Goal: Task Accomplishment & Management: Complete application form

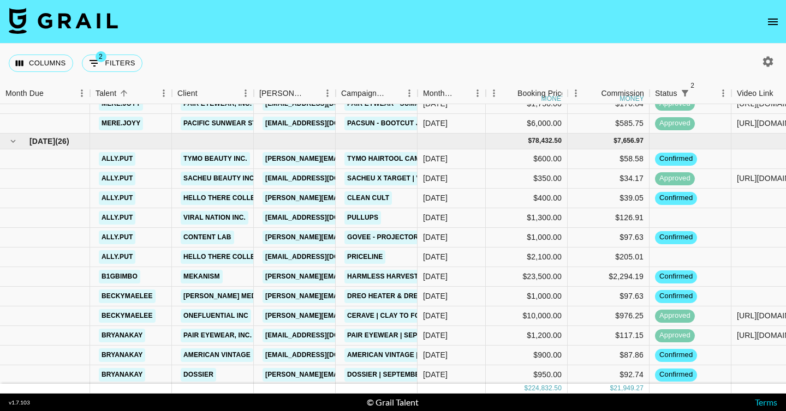
scroll to position [862, 0]
click at [769, 58] on icon "button" at bounding box center [767, 61] width 13 height 13
select select "[DATE]"
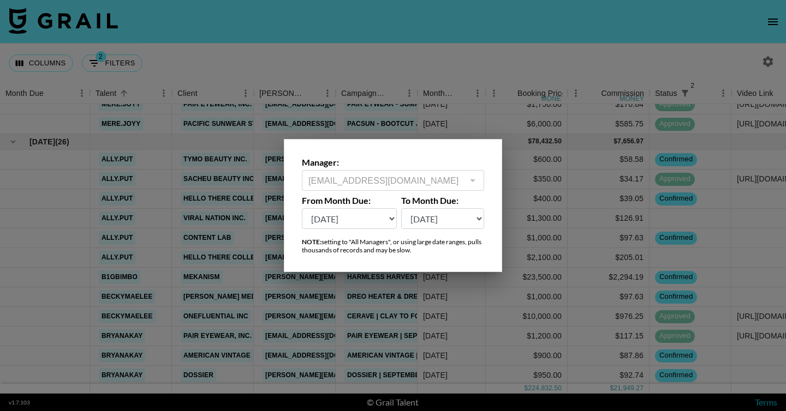
click at [511, 81] on div at bounding box center [393, 205] width 786 height 411
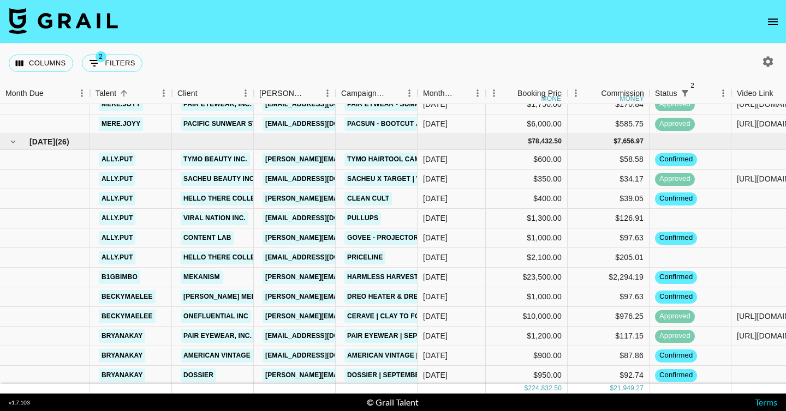
click at [773, 23] on icon "open drawer" at bounding box center [773, 22] width 10 height 7
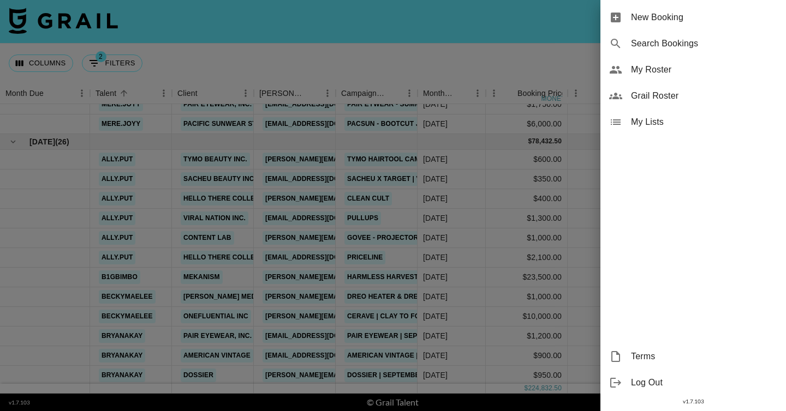
click at [689, 15] on span "New Booking" at bounding box center [704, 17] width 146 height 13
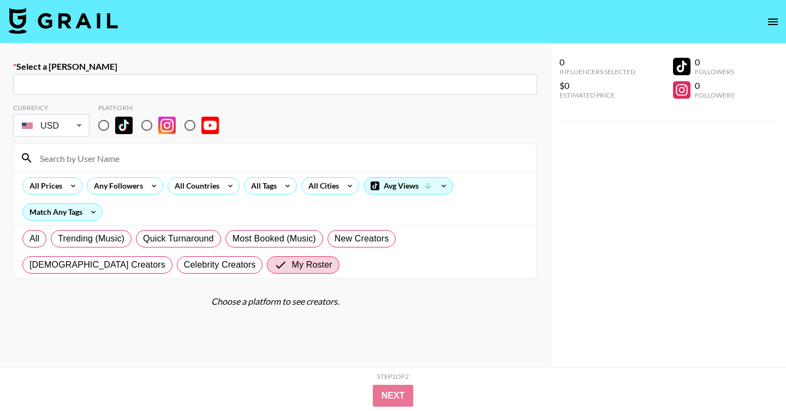
click at [273, 84] on input "text" at bounding box center [275, 85] width 511 height 13
paste input "[EMAIL_ADDRESS][PERSON_NAME][DOMAIN_NAME]: [PERSON_NAME] -- [PERSON_NAME] -- kZ…"
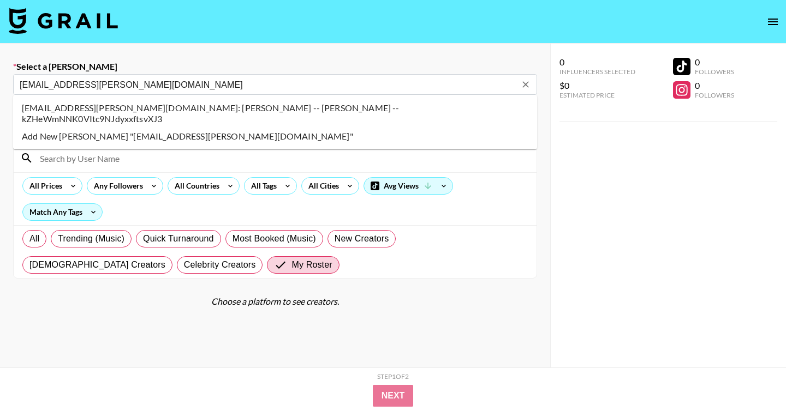
click at [279, 111] on li "[EMAIL_ADDRESS][PERSON_NAME][DOMAIN_NAME]: [PERSON_NAME] -- [PERSON_NAME] -- kZ…" at bounding box center [275, 113] width 524 height 28
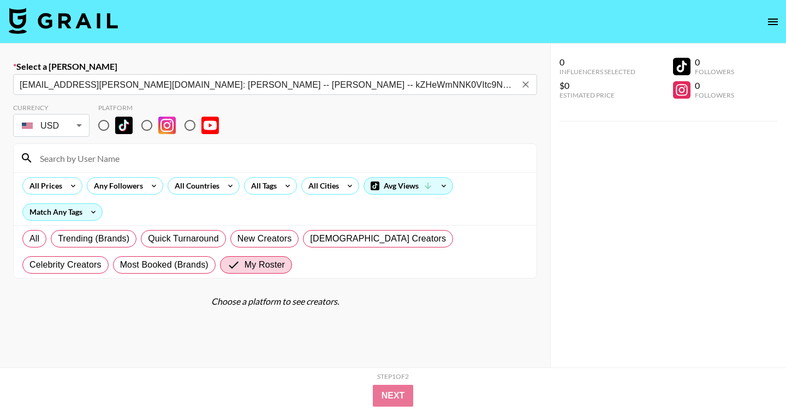
type input "[EMAIL_ADDRESS][PERSON_NAME][DOMAIN_NAME]: [PERSON_NAME] -- [PERSON_NAME] -- kZ…"
click at [106, 128] on input "radio" at bounding box center [103, 125] width 23 height 23
radio input "true"
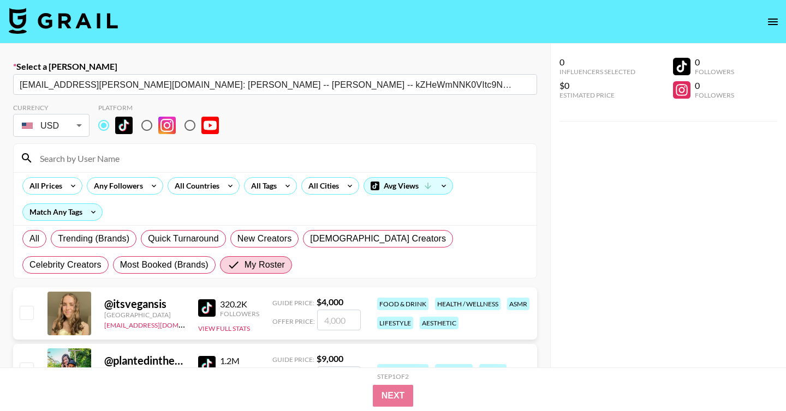
click at [147, 159] on input at bounding box center [281, 158] width 497 height 17
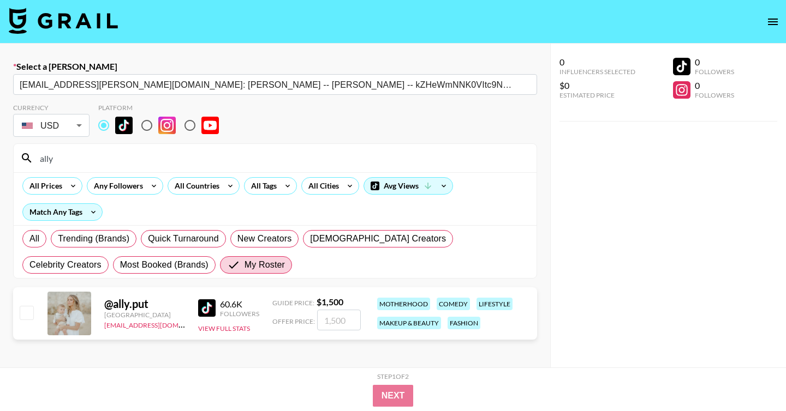
type input "ally"
click at [23, 314] on input "checkbox" at bounding box center [26, 312] width 13 height 13
checkbox input "true"
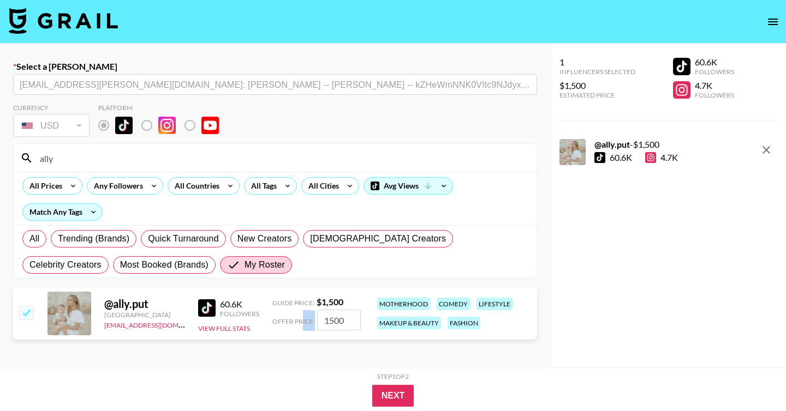
drag, startPoint x: 359, startPoint y: 321, endPoint x: 301, endPoint y: 321, distance: 58.4
click at [301, 321] on div "@ ally.put [GEOGRAPHIC_DATA] [EMAIL_ADDRESS][DOMAIN_NAME] 60.6K Followers View …" at bounding box center [275, 314] width 524 height 52
click at [350, 320] on input "1500" at bounding box center [339, 320] width 44 height 21
type input "1"
checkbox input "false"
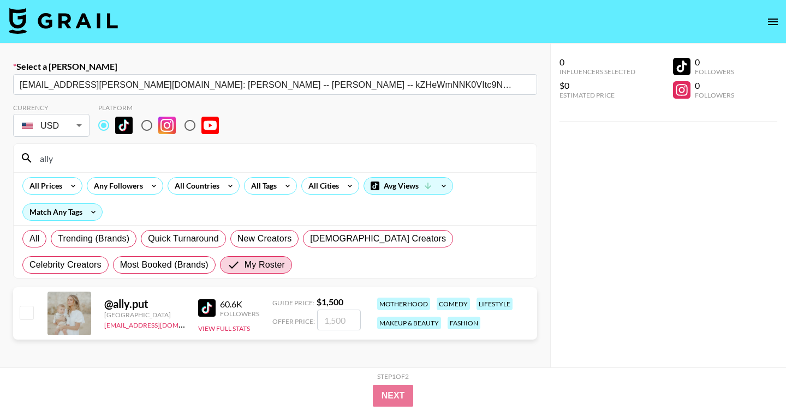
checkbox input "true"
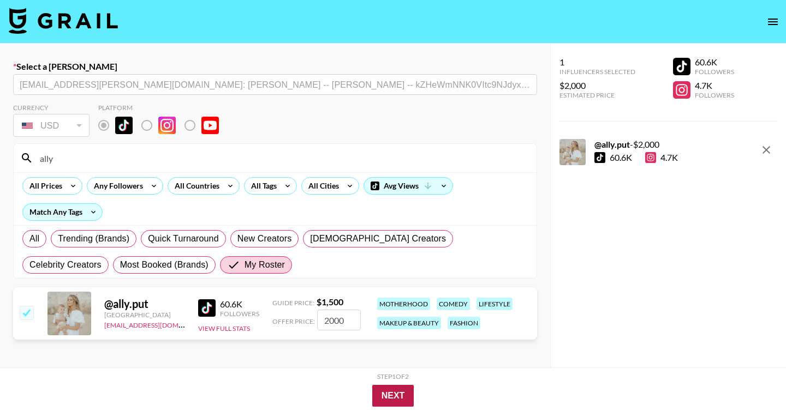
type input "2000"
click at [408, 396] on button "Next" at bounding box center [393, 396] width 42 height 22
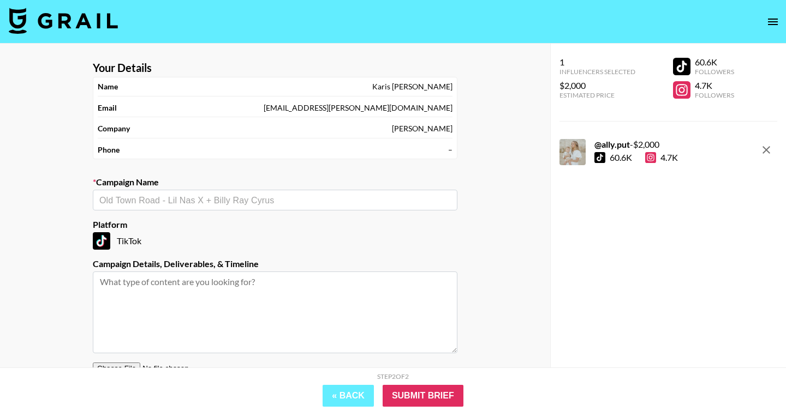
click at [228, 202] on input "text" at bounding box center [274, 200] width 351 height 13
type input "Olly"
paste input "Lovin Libido"
click at [263, 228] on li "Add New Campaign: "Olly UGC - Lovin Libido"" at bounding box center [275, 223] width 365 height 17
type input "Olly UGC - Lovin Libido"
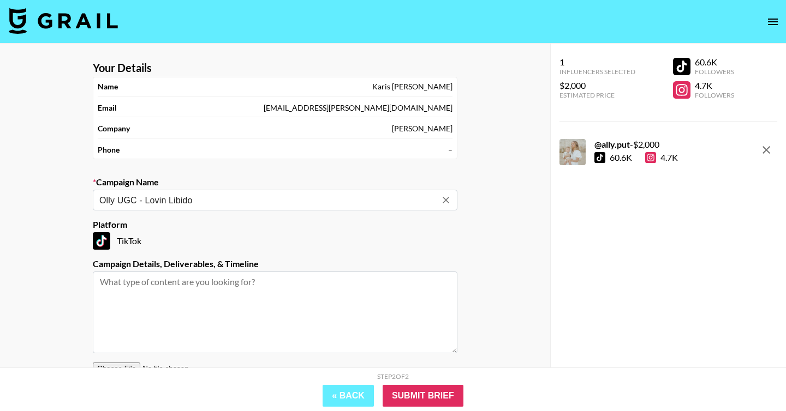
click at [183, 324] on textarea at bounding box center [275, 313] width 365 height 82
paste textarea "Deliverable:​ 2 x Brand Video Assets (30-60 seconds) *posted only to the brand'…"
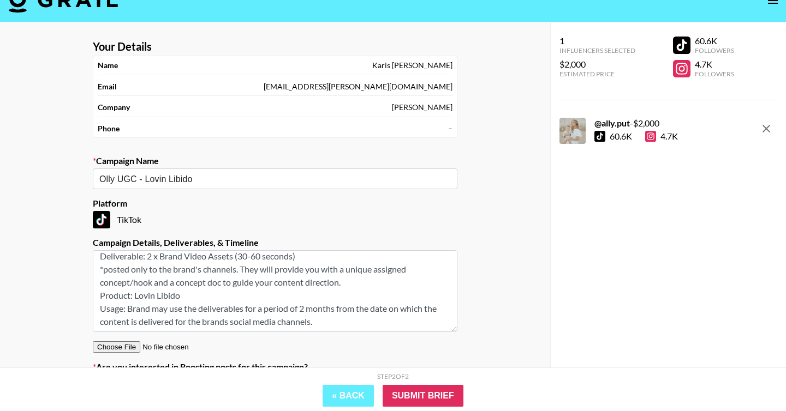
scroll to position [38, 0]
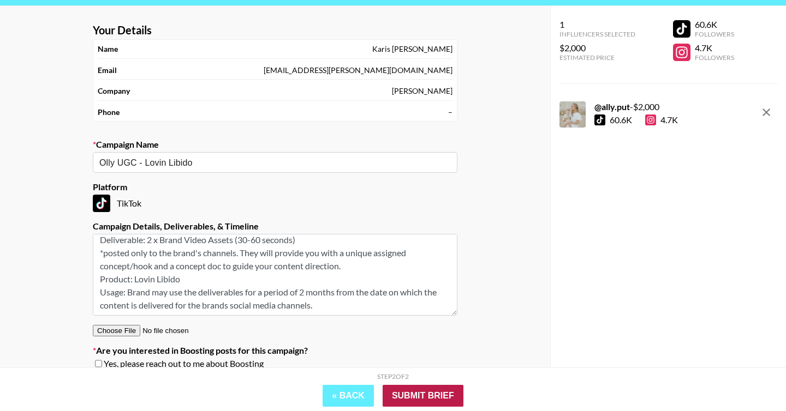
type textarea "Deliverable:​ 2 x Brand Video Assets (30-60 seconds) *posted only to the brand'…"
click at [455, 397] on input "Submit Brief" at bounding box center [423, 396] width 81 height 22
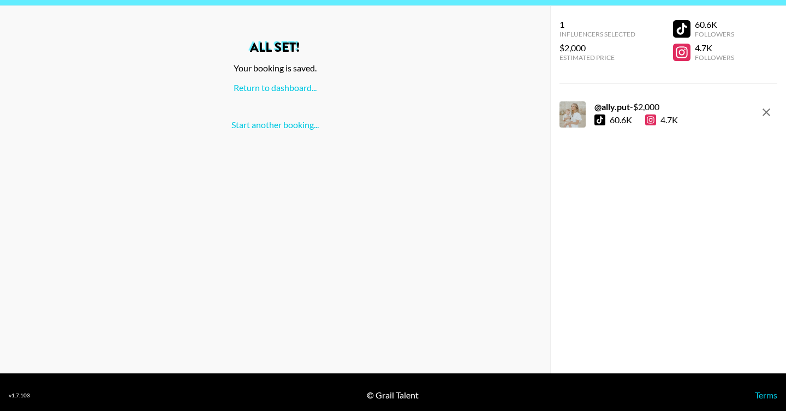
click at [271, 93] on div "Return to dashboard..." at bounding box center [275, 87] width 533 height 11
click at [260, 86] on link "Return to dashboard..." at bounding box center [275, 87] width 83 height 10
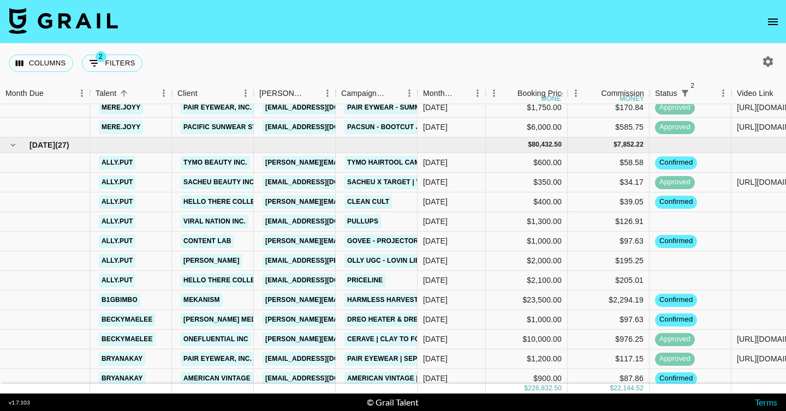
scroll to position [859, 0]
click at [447, 258] on div "[DATE]" at bounding box center [435, 260] width 25 height 11
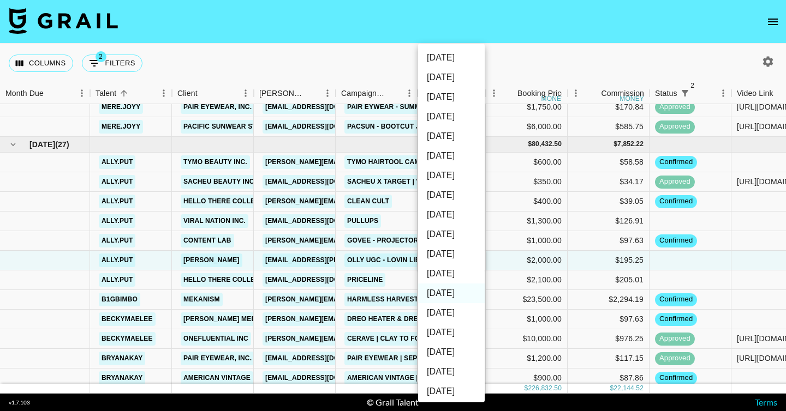
click at [451, 276] on li "[DATE]" at bounding box center [451, 274] width 67 height 20
type input "[DATE]"
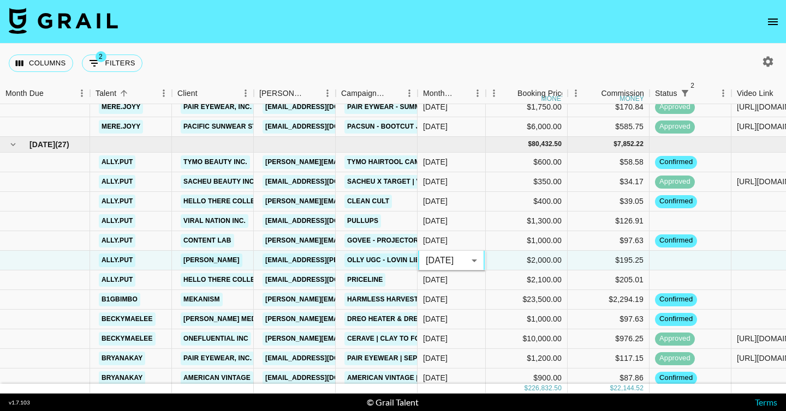
click at [489, 55] on div "Columns 2 Filters + Booking" at bounding box center [393, 63] width 786 height 39
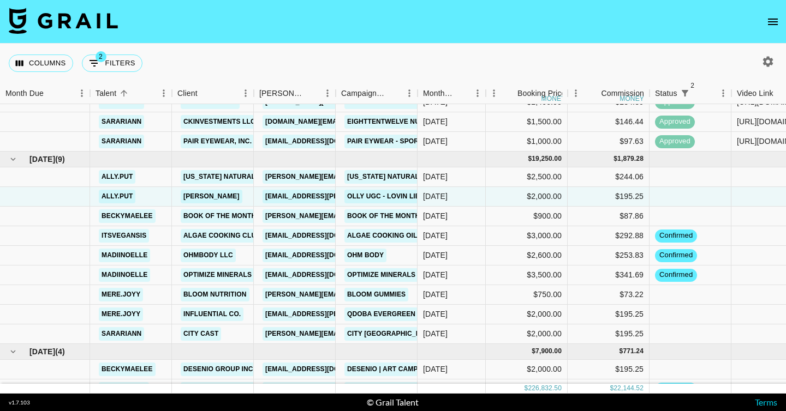
scroll to position [1376, 0]
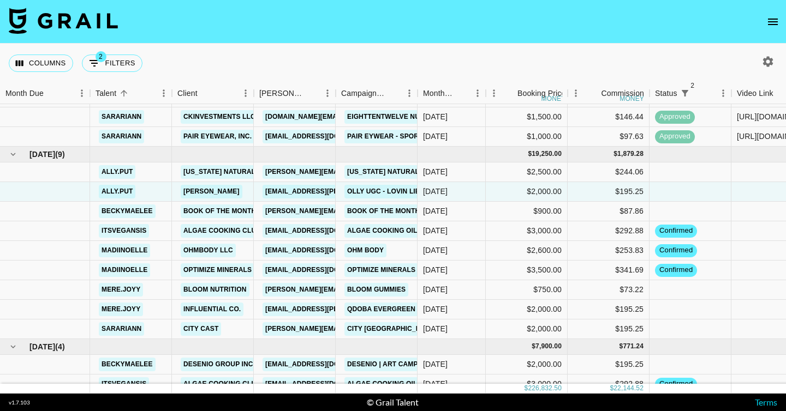
click at [379, 54] on div "Columns 2 Filters + Booking" at bounding box center [393, 63] width 786 height 39
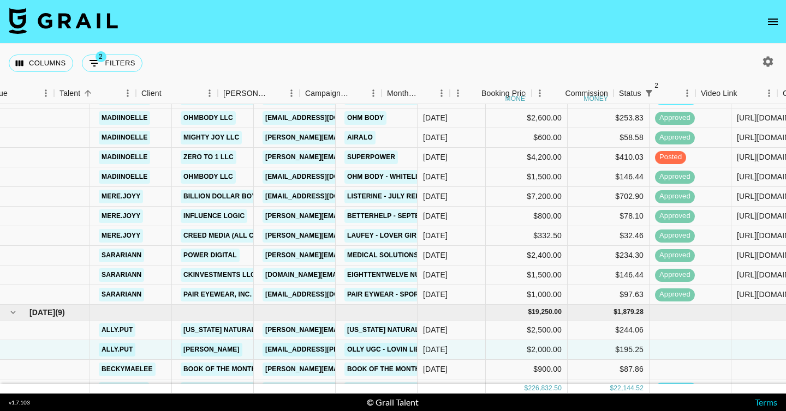
scroll to position [1218, 316]
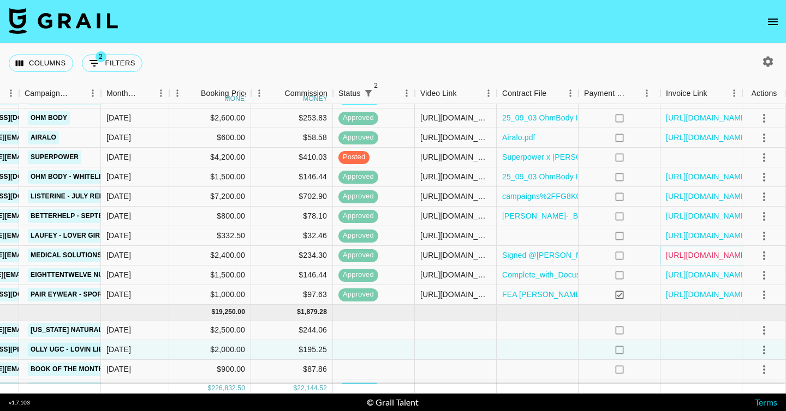
click at [695, 259] on link "[URL][DOMAIN_NAME]" at bounding box center [707, 255] width 82 height 11
